Goal: Complete application form: Complete application form

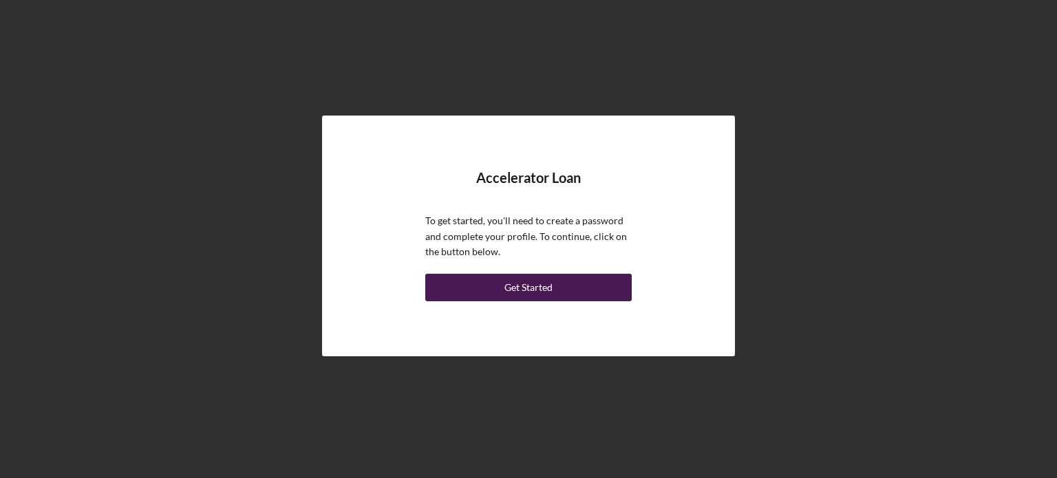
click at [530, 290] on div "Get Started" at bounding box center [528, 288] width 48 height 28
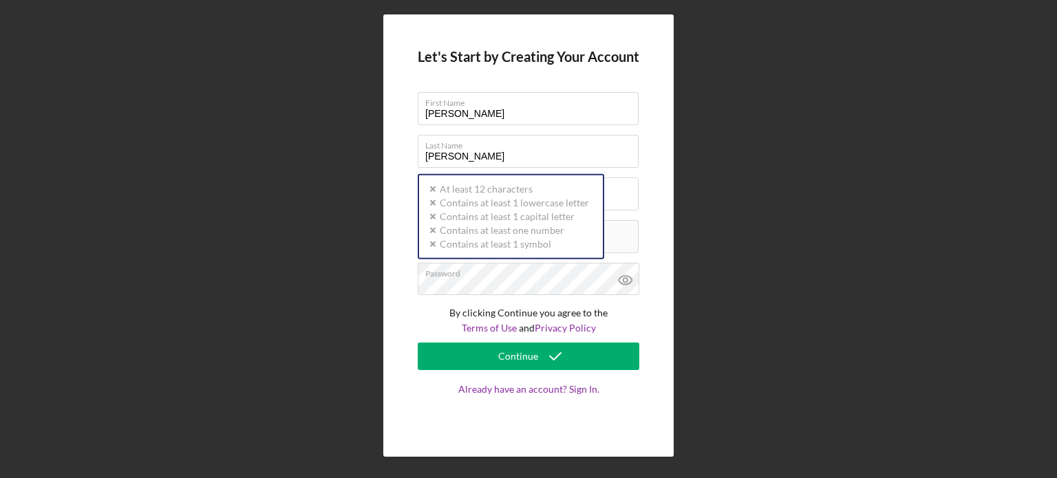
click at [741, 238] on div "Let's Start by Creating Your Account First Name [PERSON_NAME] Last Name [PERSON…" at bounding box center [528, 235] width 1043 height 471
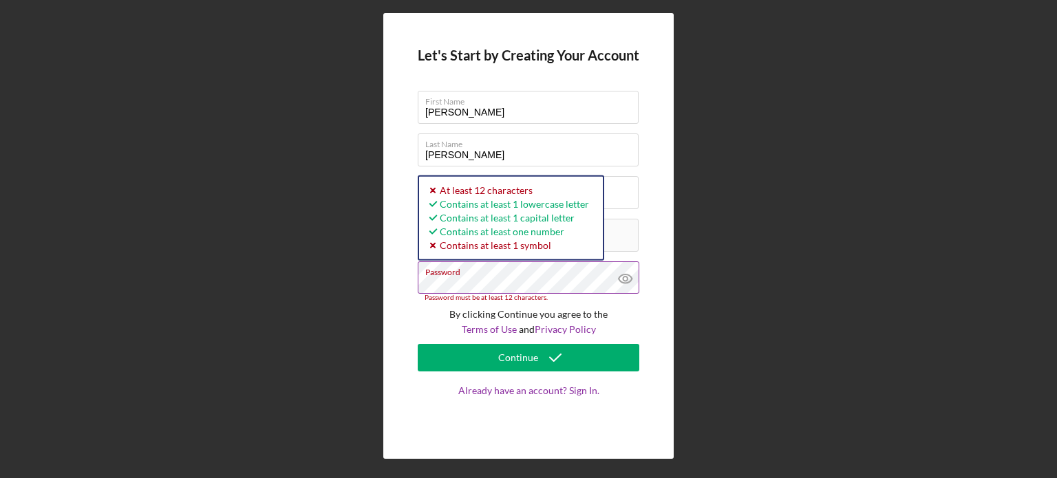
click at [623, 279] on icon at bounding box center [625, 279] width 4 height 4
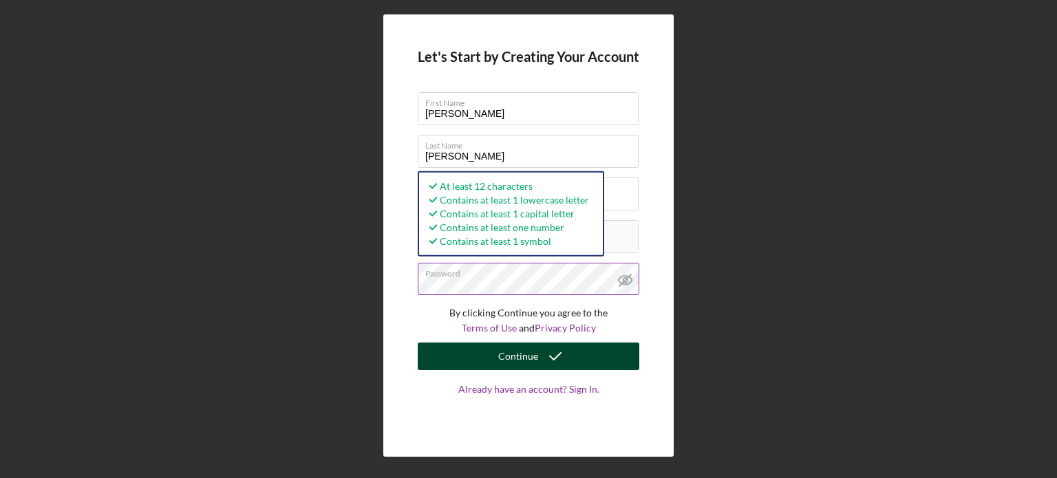
click at [499, 354] on div "Continue" at bounding box center [518, 357] width 40 height 28
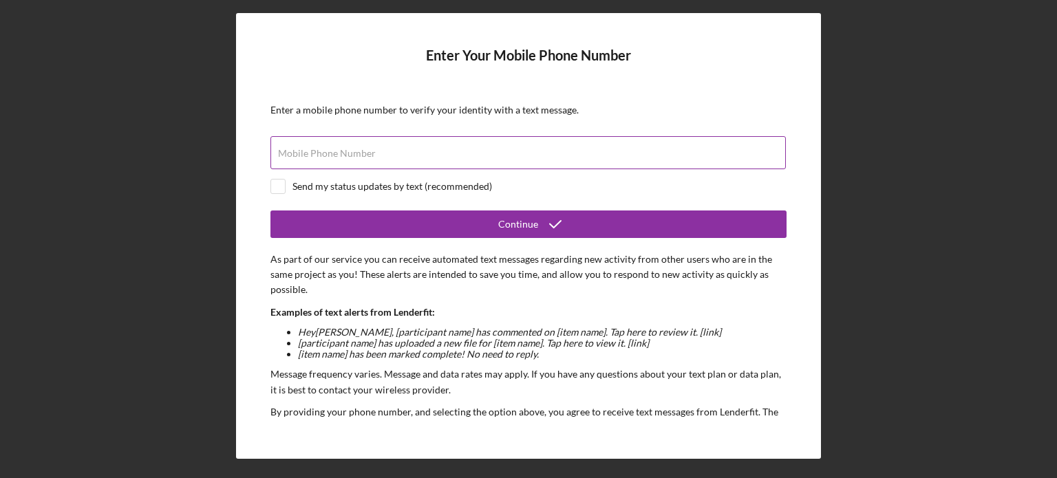
click at [312, 160] on input "Mobile Phone Number" at bounding box center [527, 152] width 515 height 33
type input "[PHONE_NUMBER]"
click at [281, 189] on input "checkbox" at bounding box center [278, 187] width 14 height 14
checkbox input "true"
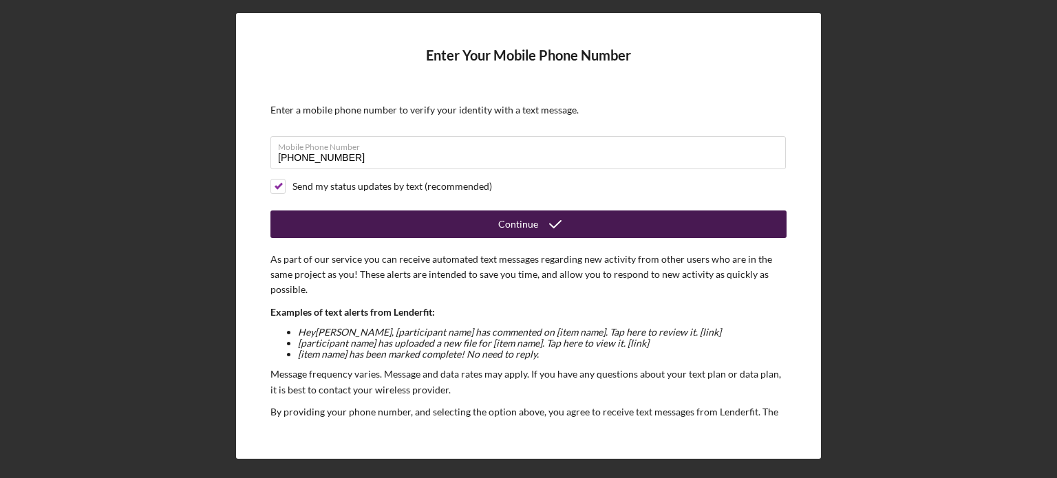
click at [514, 229] on div "Continue" at bounding box center [518, 225] width 40 height 28
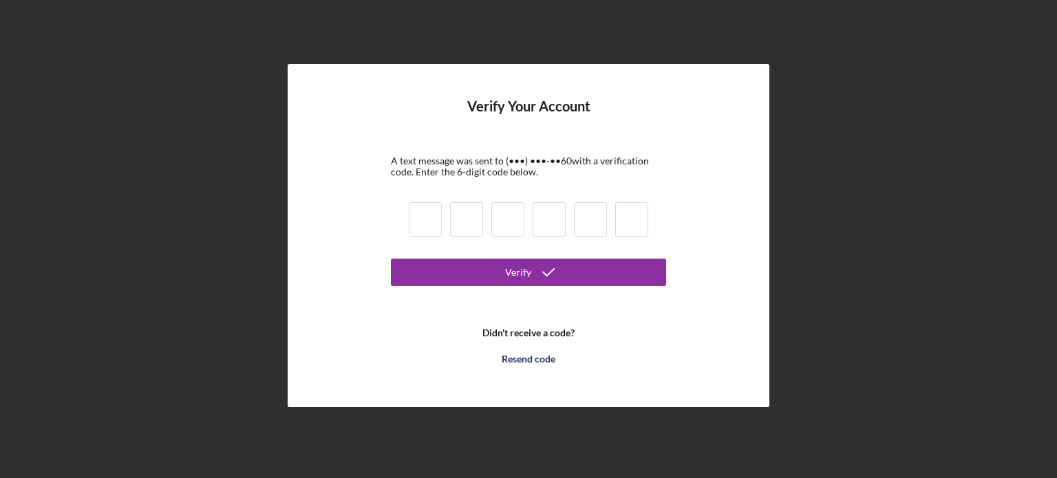
click at [426, 223] on input at bounding box center [425, 219] width 33 height 34
type input "4"
type input "3"
type input "4"
click at [504, 224] on input "4" at bounding box center [507, 219] width 33 height 34
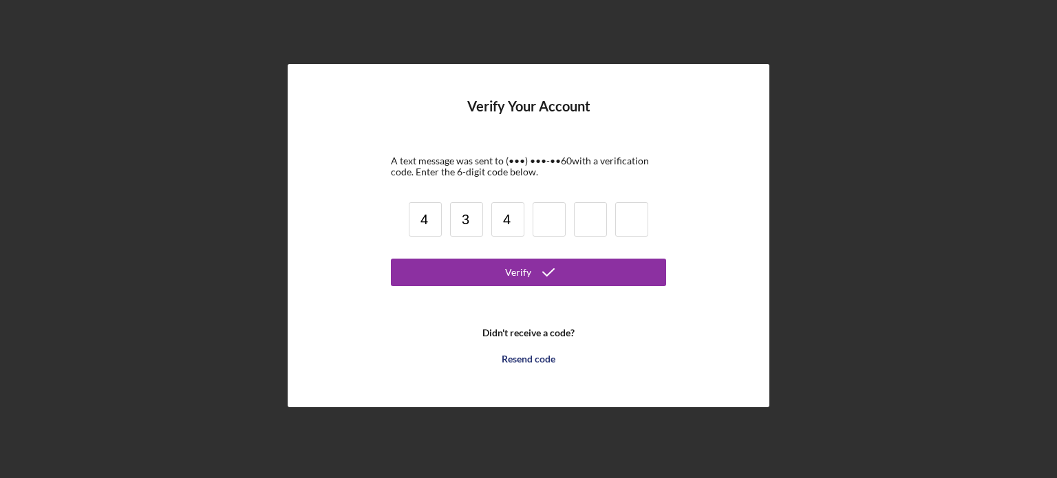
click at [514, 218] on input "4" at bounding box center [507, 219] width 33 height 34
type input "6"
type input "1"
type input "3"
type input "2"
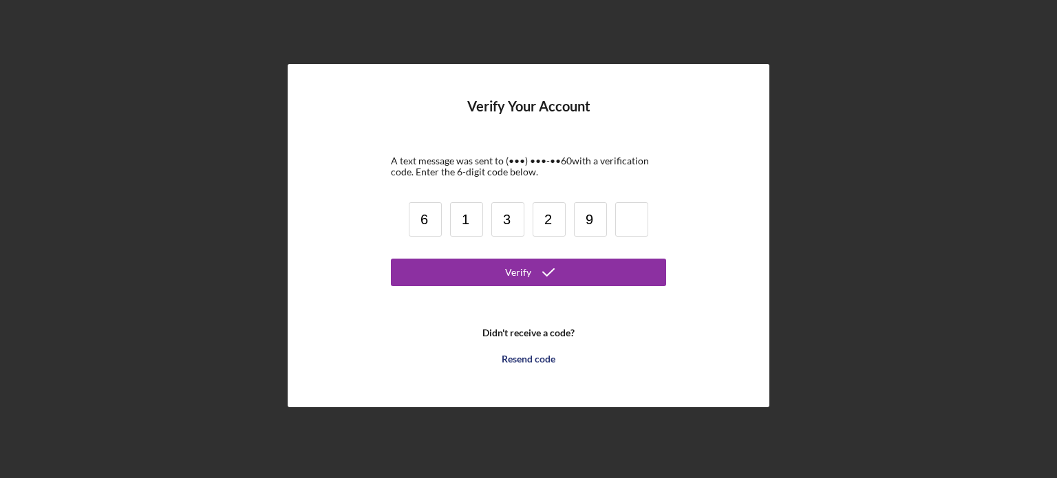
type input "9"
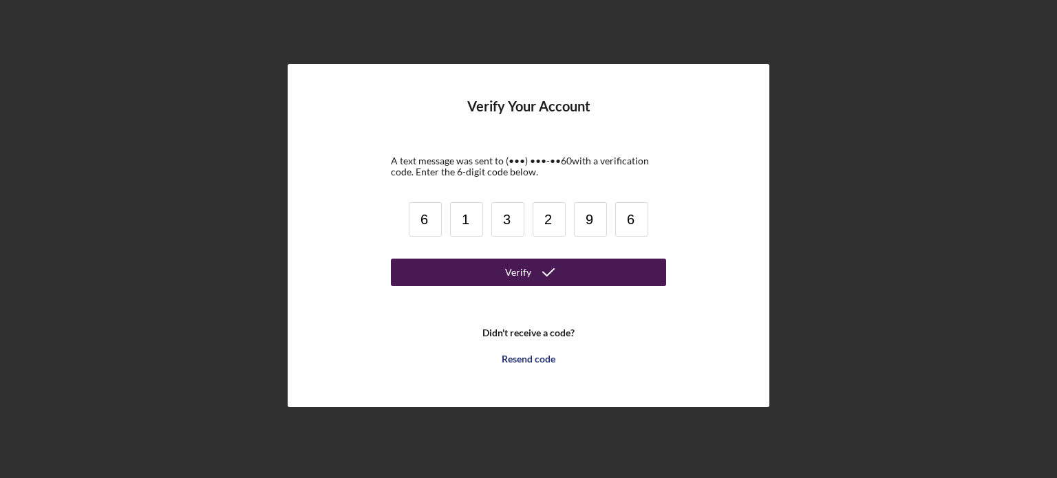
type input "6"
click at [536, 281] on icon "submit" at bounding box center [548, 272] width 34 height 34
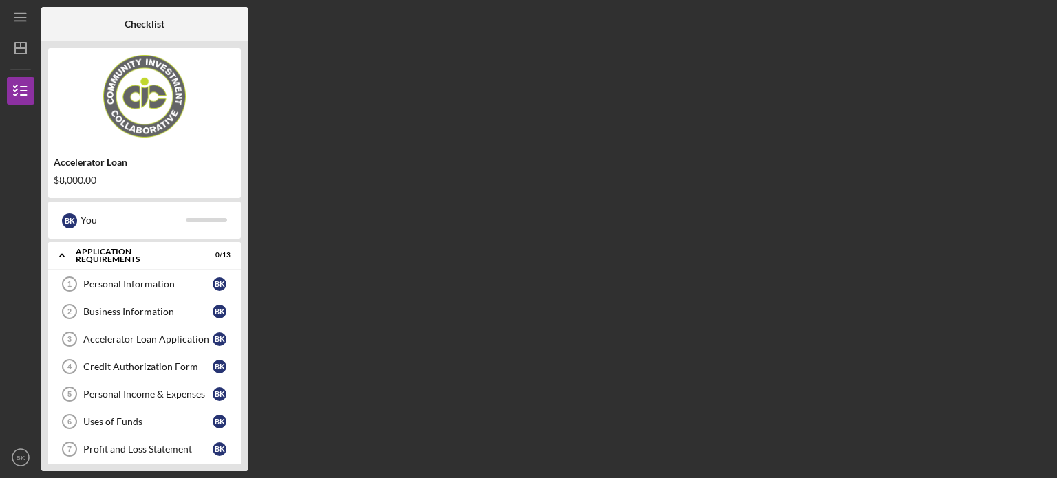
click at [414, 304] on div "Checklist Accelerator Loan $8,000.00 B K You Icon/Expander Application Requirem…" at bounding box center [545, 239] width 1009 height 464
click at [133, 274] on link "Personal Information 1 Personal Information B K" at bounding box center [144, 284] width 179 height 28
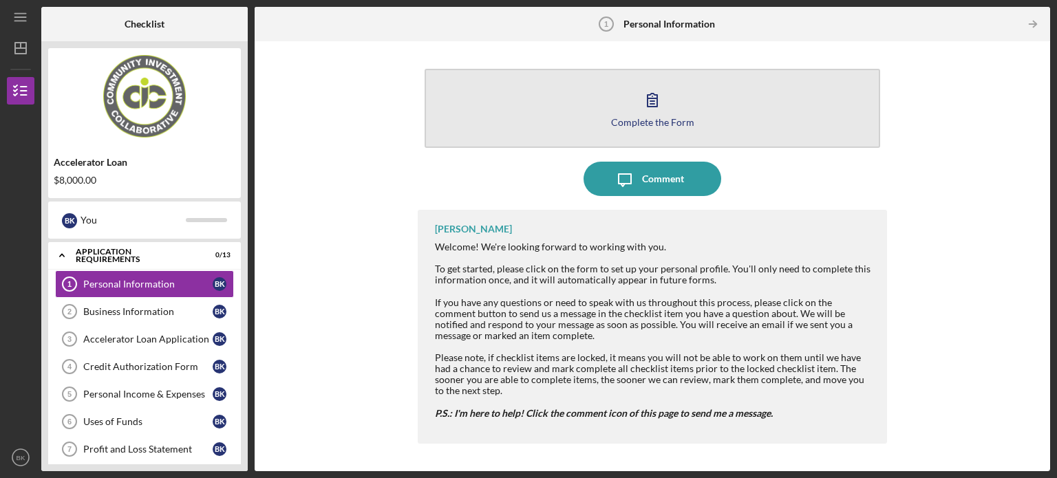
click at [644, 107] on icon "button" at bounding box center [652, 100] width 34 height 34
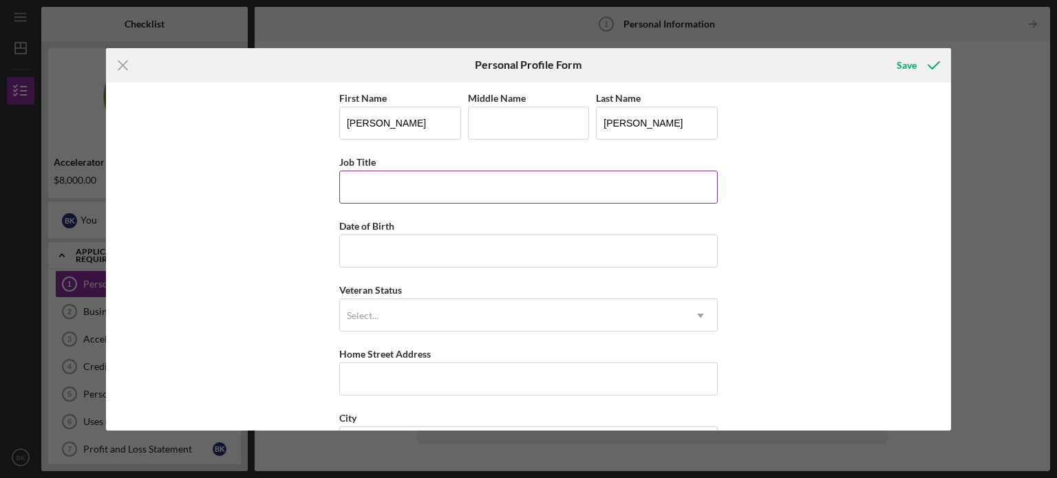
click at [372, 183] on input "Job Title" at bounding box center [528, 187] width 378 height 33
type input "President"
click at [371, 261] on input "Date of Birth" at bounding box center [528, 251] width 378 height 33
type input "[DATE]"
click at [375, 312] on div "Select..." at bounding box center [363, 315] width 32 height 11
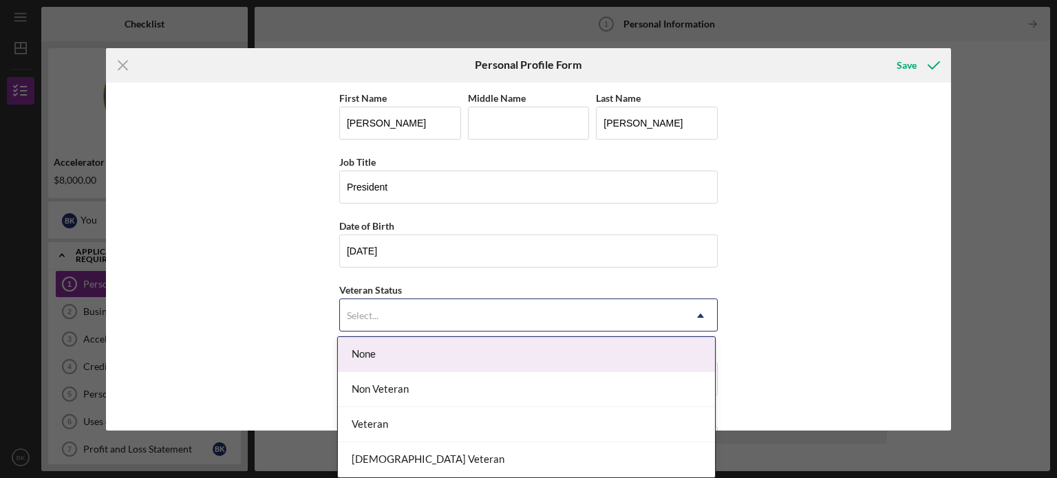
click at [378, 349] on div "None" at bounding box center [526, 354] width 377 height 35
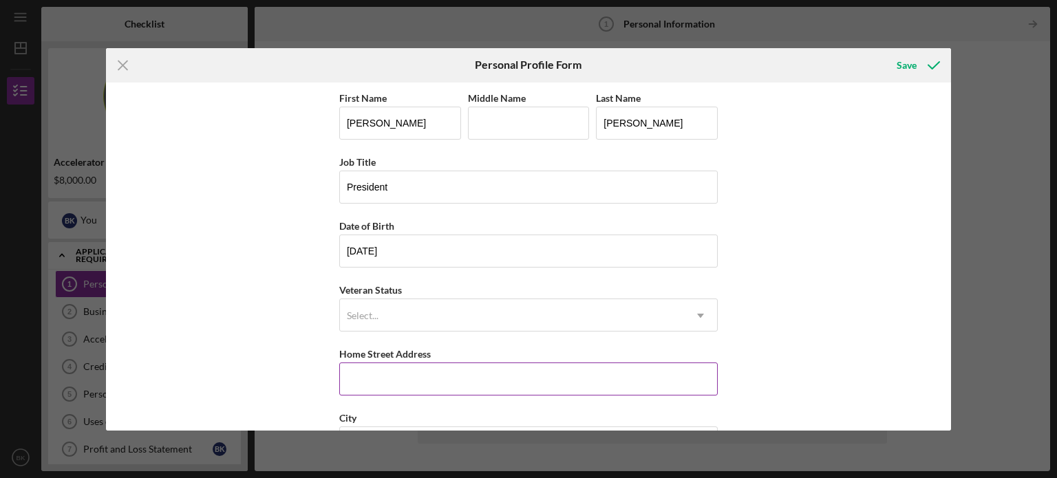
click at [376, 384] on input "Home Street Address" at bounding box center [528, 379] width 378 height 33
type input "[STREET_ADDRESS]"
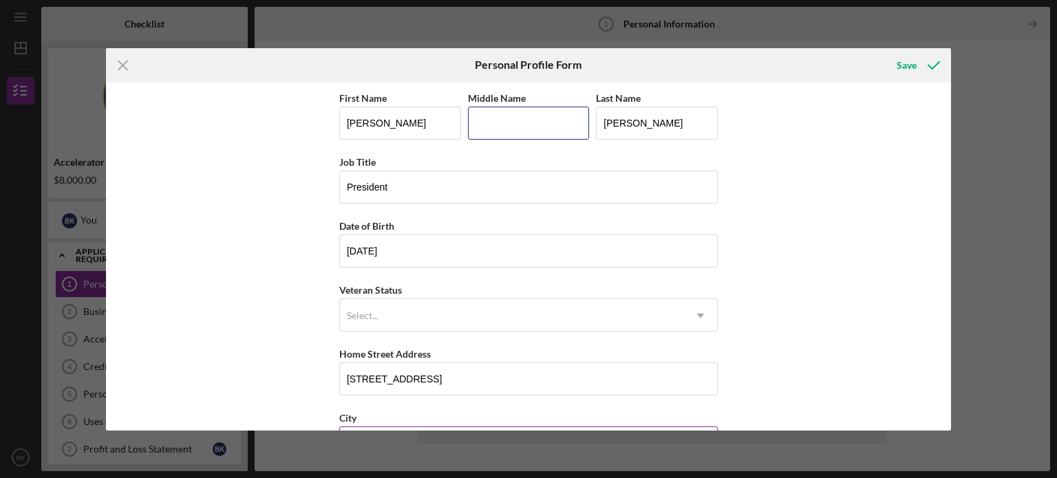
type input "[PERSON_NAME]"
type input "[GEOGRAPHIC_DATA]"
type input "VA"
type input "22902"
type input "[GEOGRAPHIC_DATA]"
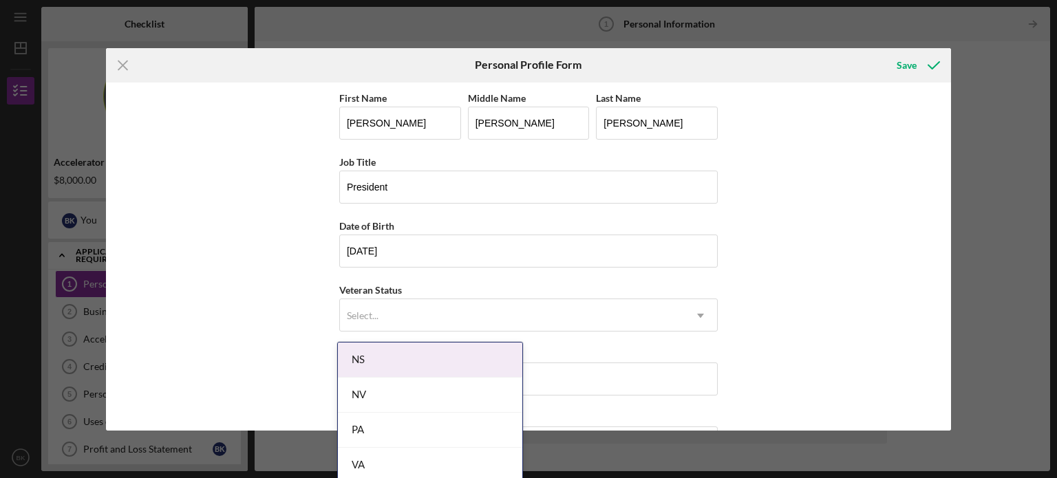
click at [233, 361] on div "First Name [PERSON_NAME] Middle Name [PERSON_NAME] Last Name [PERSON_NAME] Job …" at bounding box center [529, 257] width 846 height 348
click at [249, 363] on div "First Name [PERSON_NAME] Middle Name [PERSON_NAME] Last Name [PERSON_NAME] Job …" at bounding box center [529, 257] width 846 height 348
click at [429, 365] on div "NS" at bounding box center [430, 360] width 184 height 35
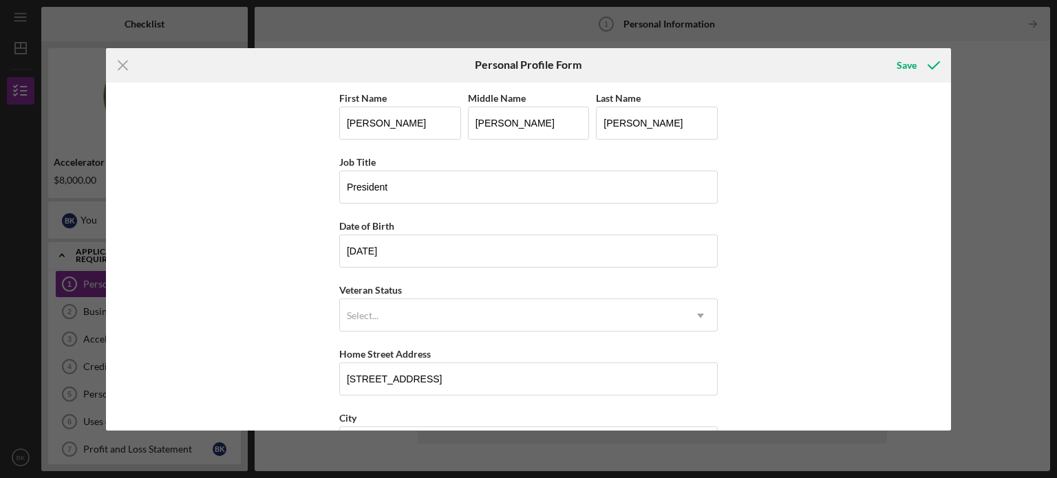
scroll to position [175, 0]
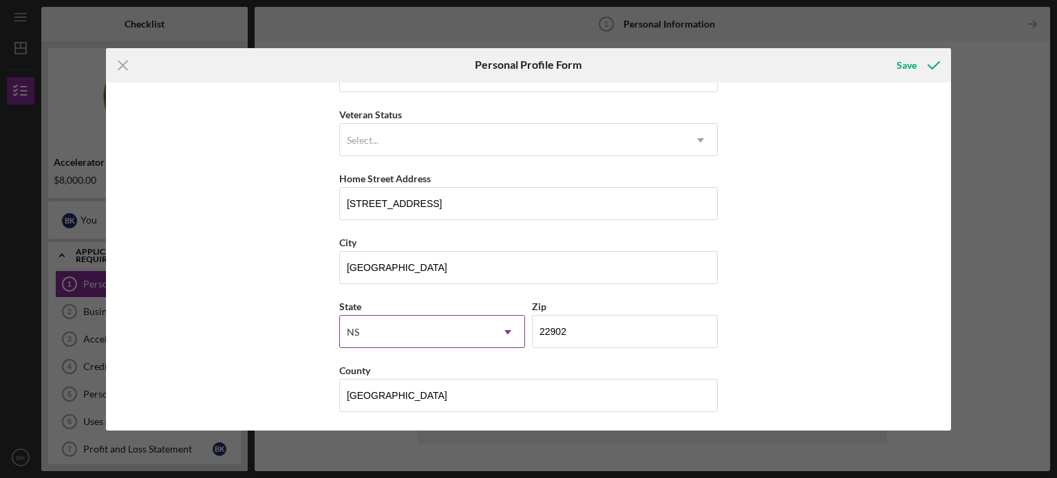
click at [504, 332] on icon "Icon/Dropdown Arrow" at bounding box center [507, 332] width 33 height 33
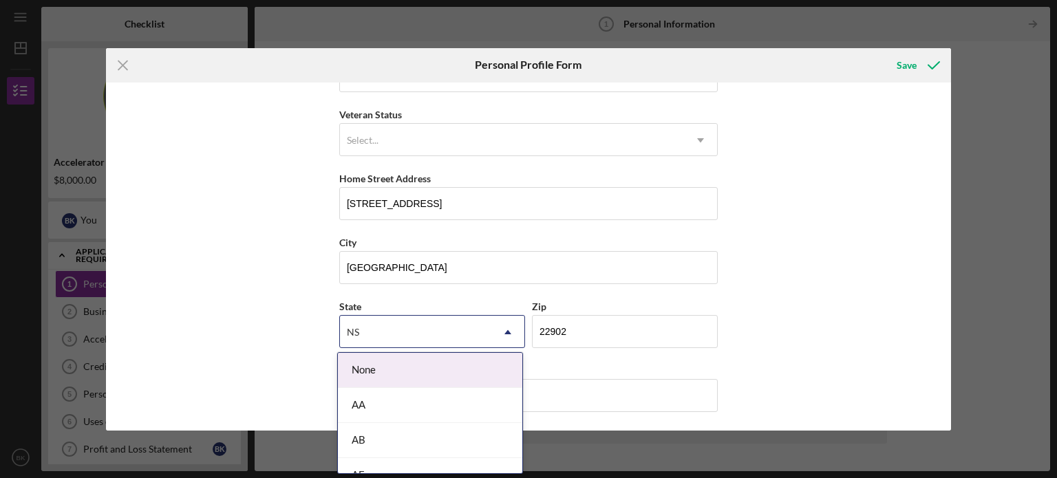
click at [503, 332] on icon "Icon/Dropdown Arrow" at bounding box center [507, 332] width 33 height 33
click at [375, 334] on div "NS" at bounding box center [415, 332] width 151 height 32
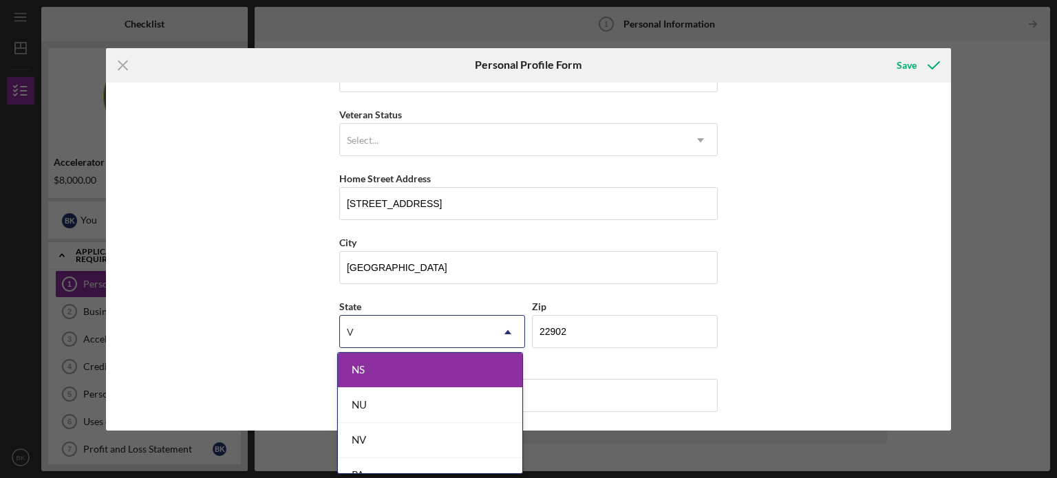
type input "[US_STATE]"
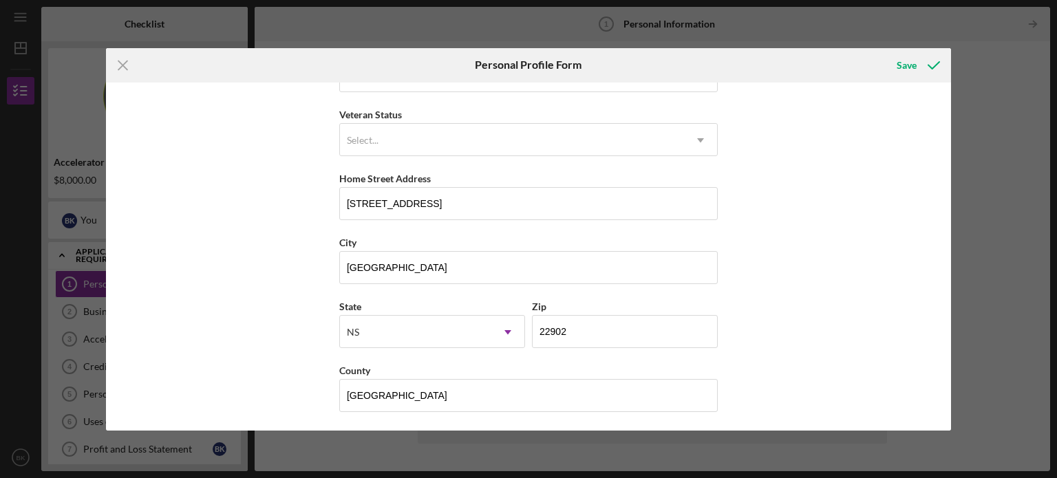
click at [813, 301] on div "First Name [PERSON_NAME] Middle Name [PERSON_NAME] Last Name [PERSON_NAME] Job …" at bounding box center [529, 257] width 846 height 348
click at [497, 330] on icon "Icon/Dropdown Arrow" at bounding box center [507, 332] width 33 height 33
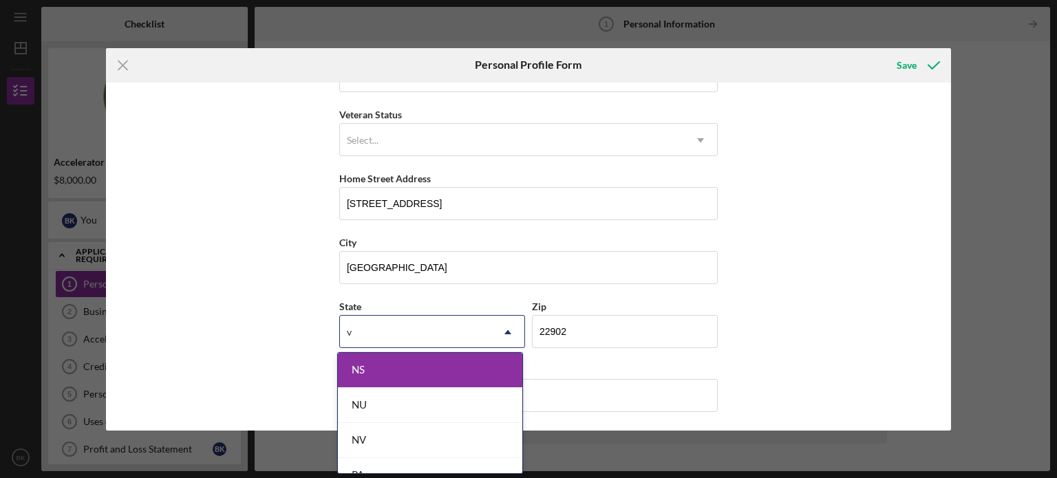
type input "VA"
click at [381, 463] on div "VA" at bounding box center [430, 475] width 184 height 35
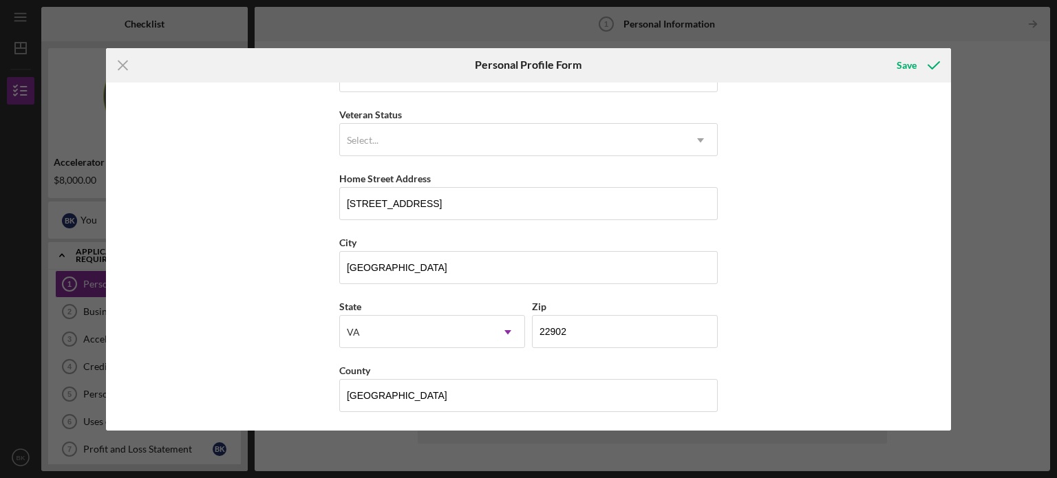
click at [798, 305] on div "First Name [PERSON_NAME] Middle Name [PERSON_NAME] Last Name [PERSON_NAME] Job …" at bounding box center [529, 257] width 846 height 348
click at [905, 67] on div "Save" at bounding box center [906, 66] width 20 height 28
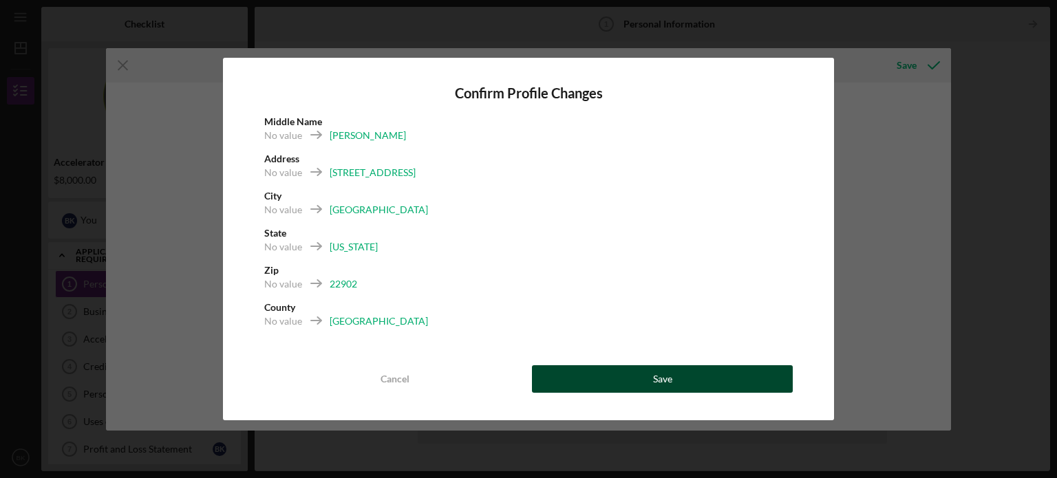
click at [659, 378] on div "Save" at bounding box center [662, 379] width 19 height 28
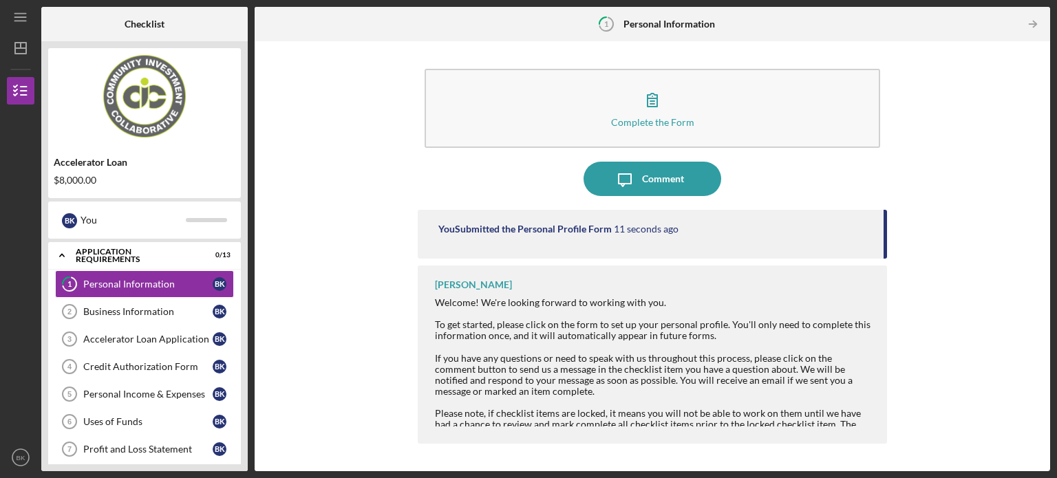
click at [912, 275] on div "Complete the Form Form Icon/Message Comment You Submitted the Personal Profile …" at bounding box center [652, 256] width 782 height 416
click at [125, 287] on div "Personal Information" at bounding box center [147, 284] width 129 height 11
click at [980, 137] on div "Complete the Form Form Icon/Message Comment You Submitted the Personal Profile …" at bounding box center [652, 256] width 782 height 416
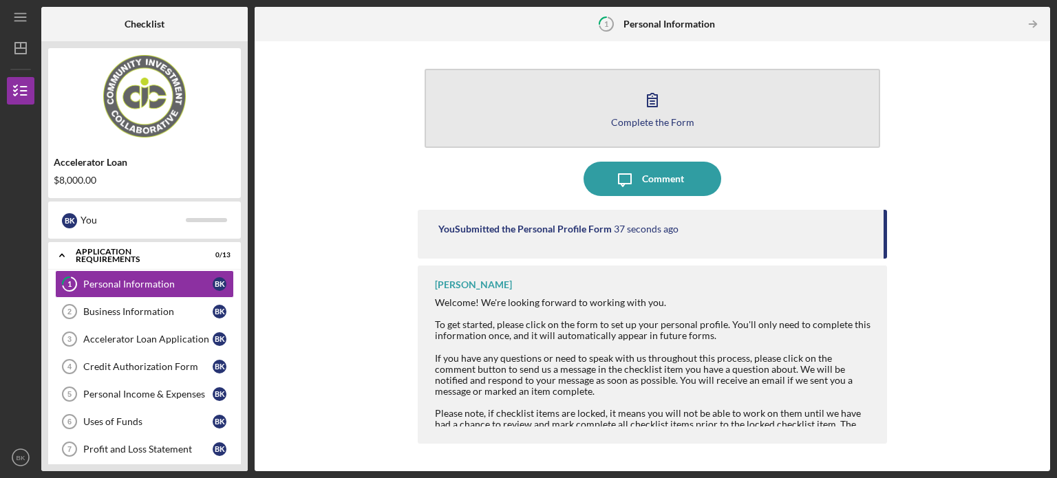
click at [627, 113] on button "Complete the Form Form" at bounding box center [651, 108] width 455 height 79
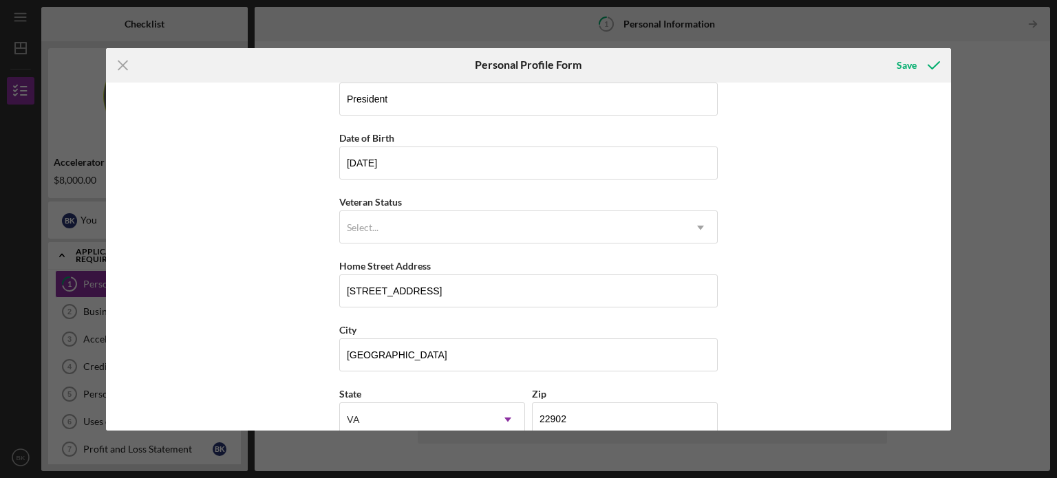
scroll to position [175, 0]
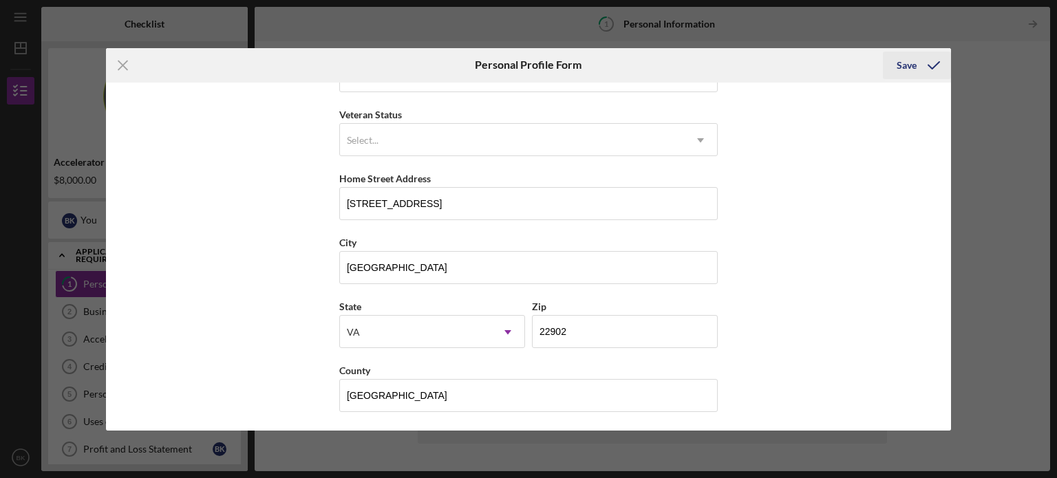
click at [916, 64] on div "Save" at bounding box center [906, 66] width 20 height 28
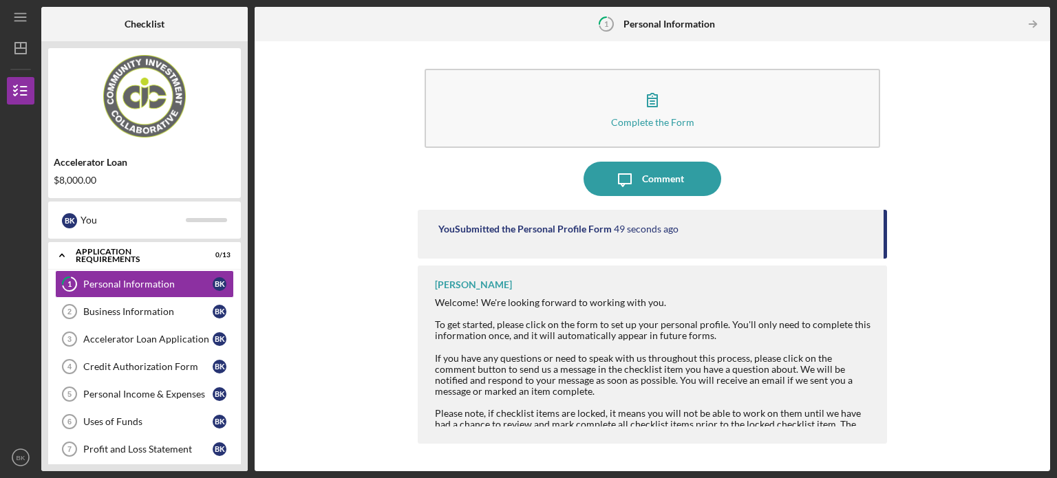
click at [918, 189] on div "Complete the Form Form Icon/Message Comment You Submitted the Personal Profile …" at bounding box center [652, 256] width 782 height 416
click at [881, 248] on div "You Submitted the Personal Profile Form 52 seconds ago" at bounding box center [652, 234] width 469 height 49
click at [911, 270] on div "Complete the Form Form Icon/Message Comment You Submitted the Personal Profile …" at bounding box center [652, 256] width 782 height 416
click at [160, 281] on div "Personal Information" at bounding box center [147, 284] width 129 height 11
click at [697, 391] on div "Welcome! We're looking forward to working with you. To get started, please clic…" at bounding box center [654, 374] width 438 height 155
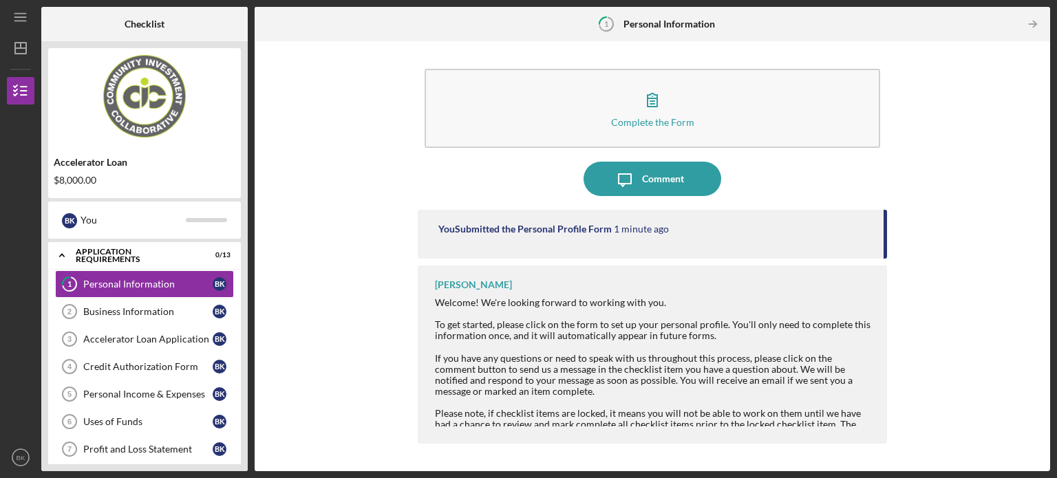
click at [839, 293] on div "[PERSON_NAME] Welcome! We're looking forward to working with you. To get starte…" at bounding box center [652, 355] width 469 height 178
click at [883, 297] on div "[PERSON_NAME] Welcome! We're looking forward to working with you. To get starte…" at bounding box center [652, 355] width 469 height 178
